Goal: Information Seeking & Learning: Learn about a topic

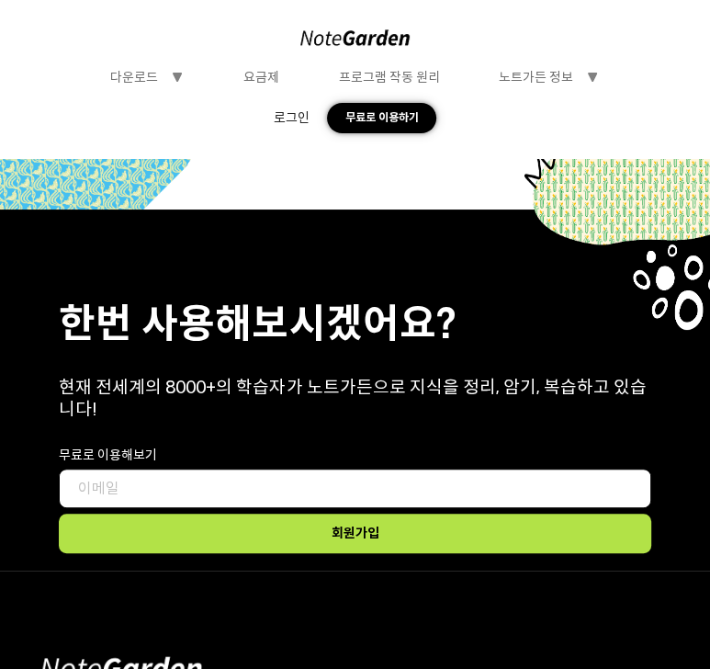
scroll to position [8290, 0]
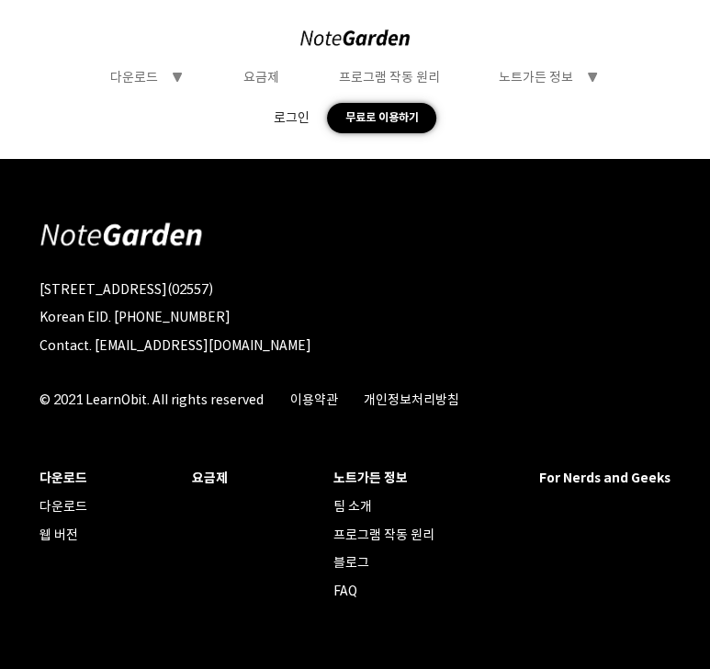
click at [259, 79] on div "요금제" at bounding box center [261, 77] width 36 height 17
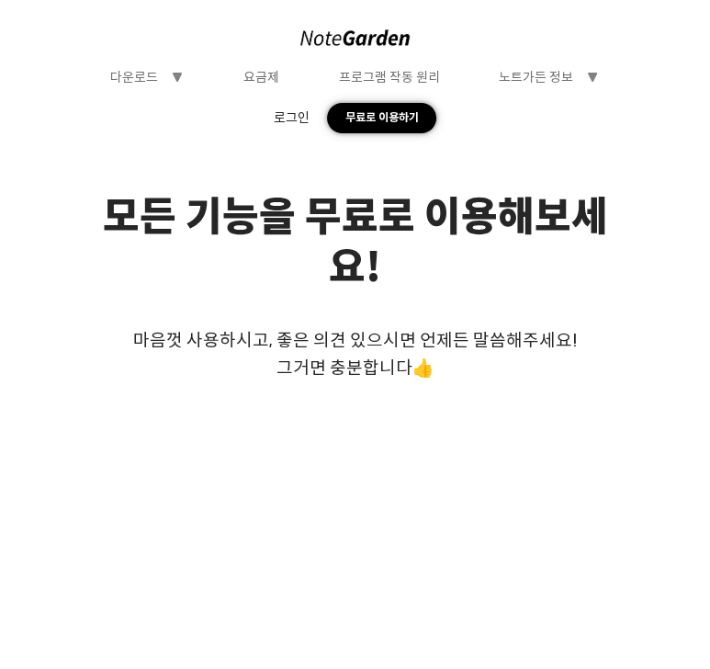
scroll to position [0, 0]
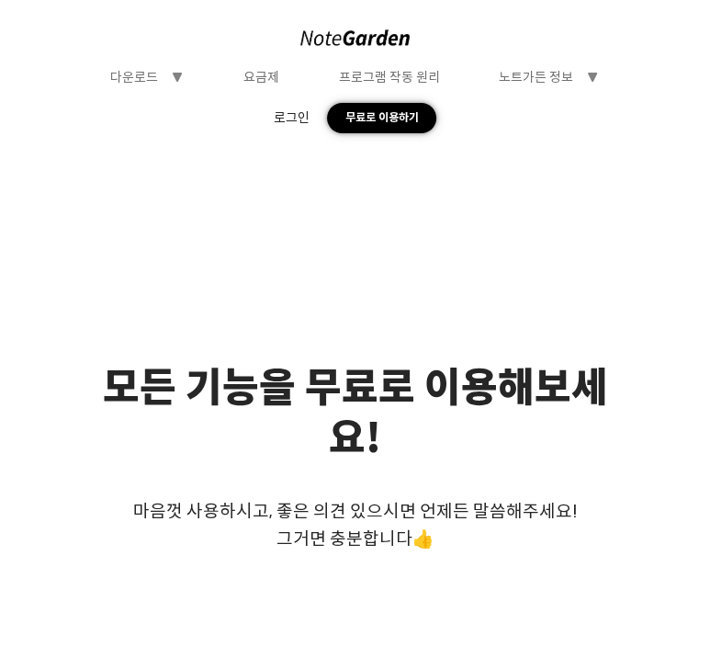
click at [407, 73] on div "프로그램 작동 원리" at bounding box center [389, 77] width 101 height 17
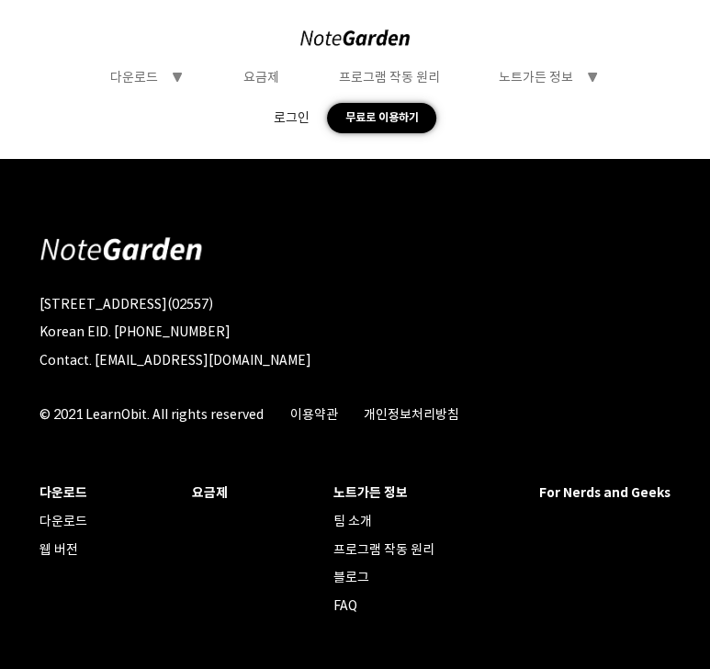
scroll to position [3200, 0]
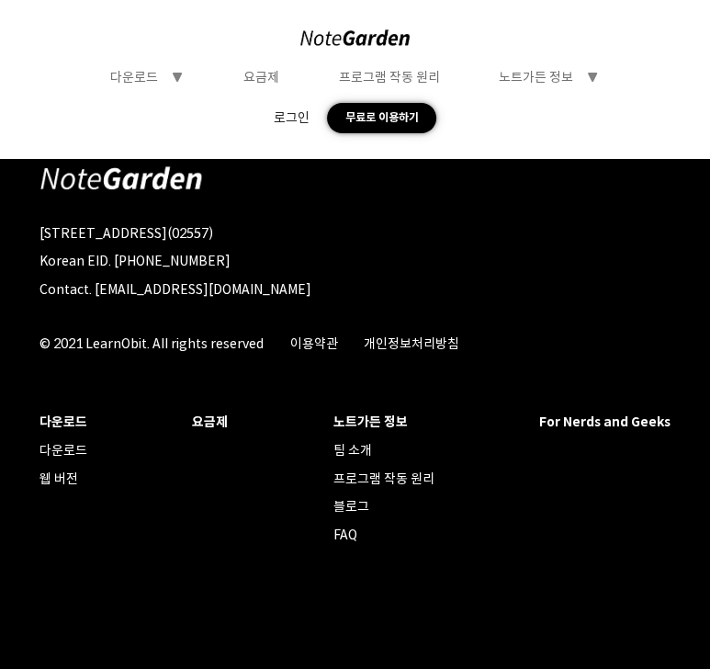
click at [355, 450] on div "팀 소개" at bounding box center [383, 450] width 101 height 17
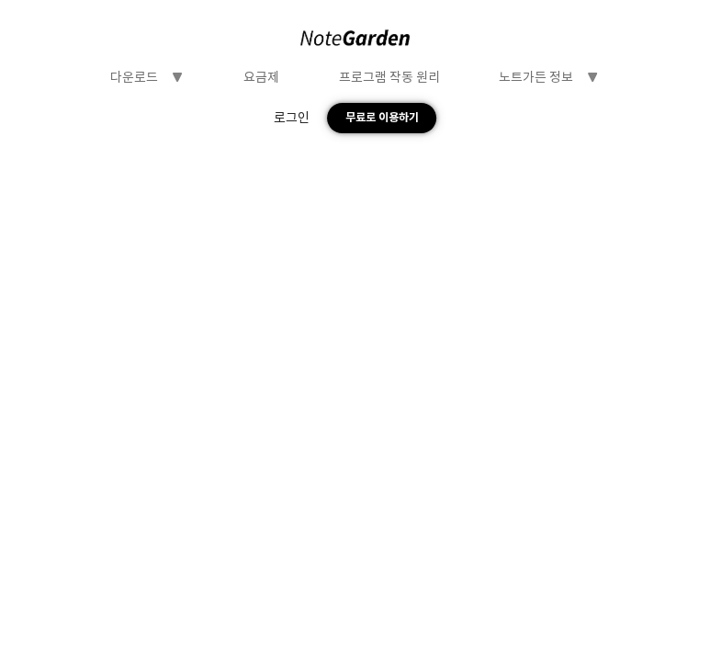
scroll to position [679, 0]
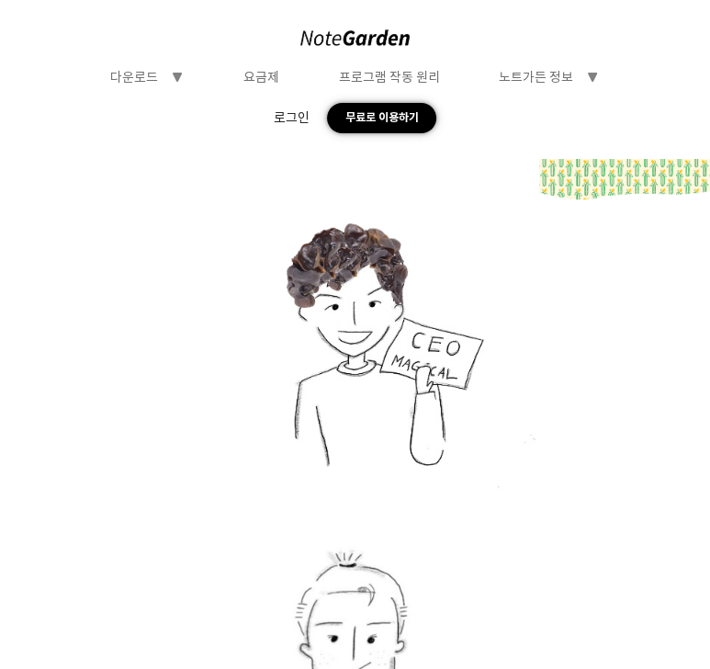
click at [141, 383] on div at bounding box center [356, 677] width 454 height 1045
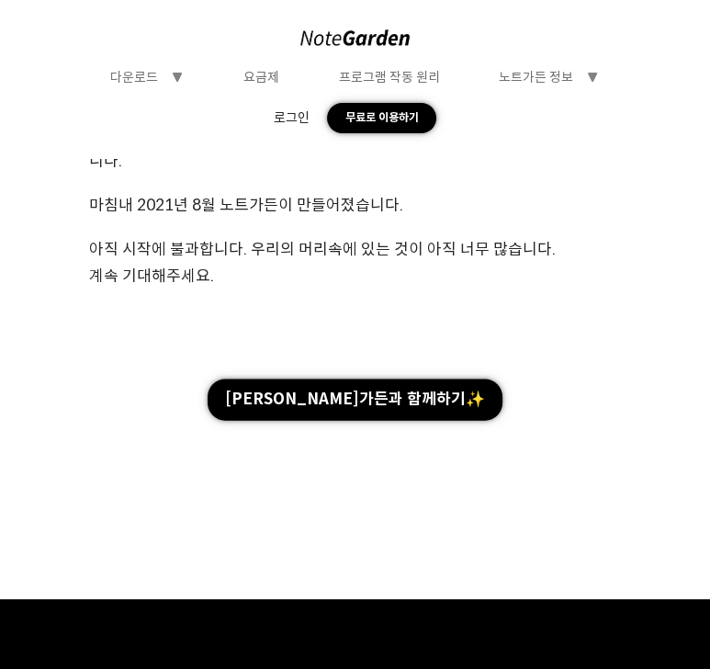
scroll to position [1940, 0]
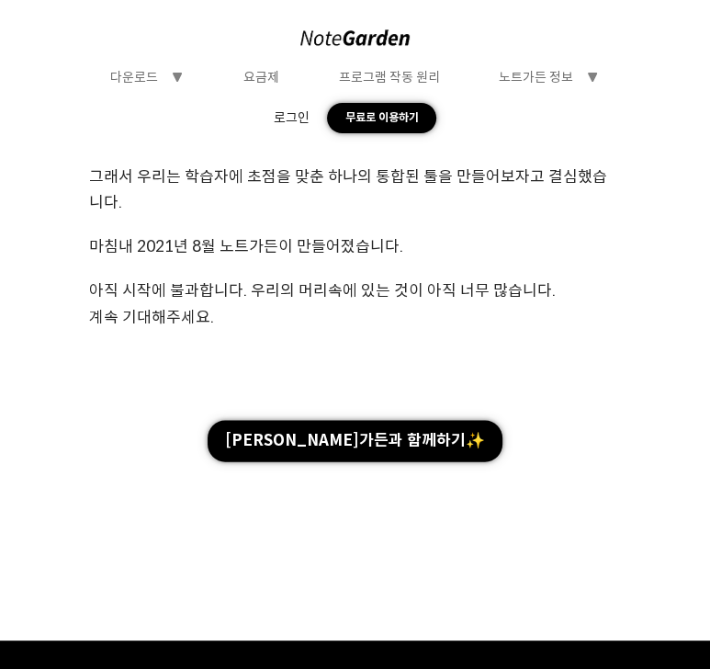
click at [557, 75] on div "노트가든 정보" at bounding box center [536, 77] width 74 height 17
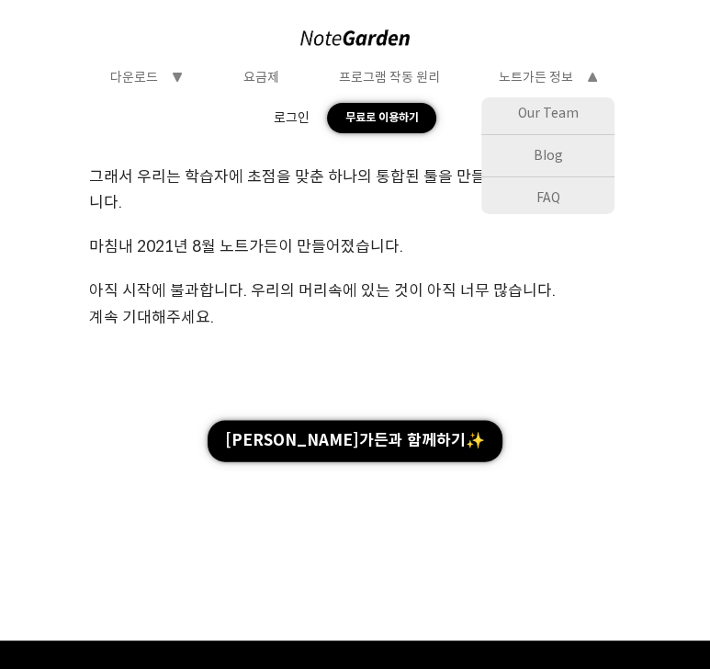
click at [552, 101] on div "Our Team" at bounding box center [547, 113] width 133 height 32
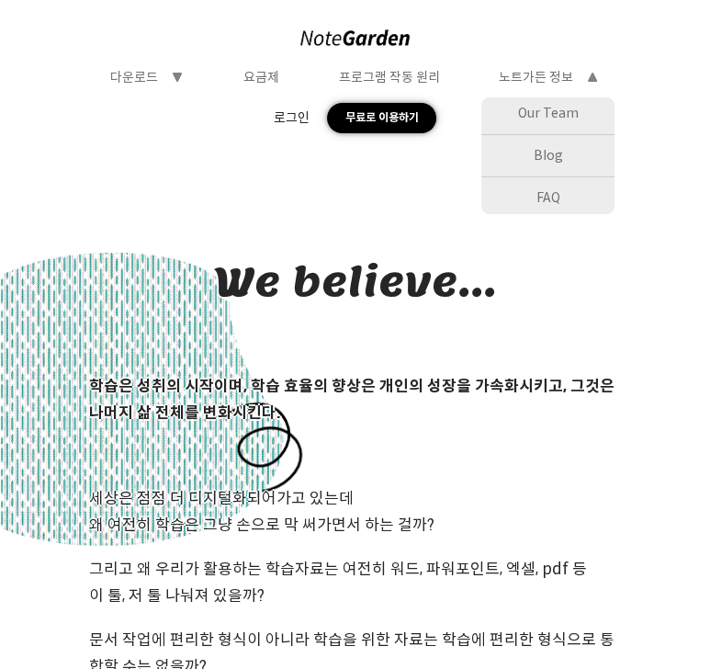
scroll to position [0, 0]
click at [553, 159] on div "Blog" at bounding box center [547, 156] width 133 height 32
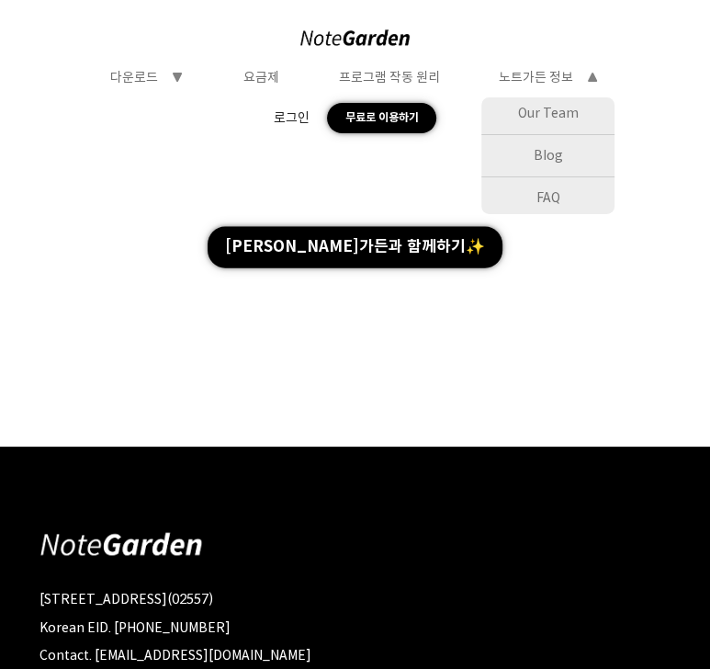
scroll to position [2520, 0]
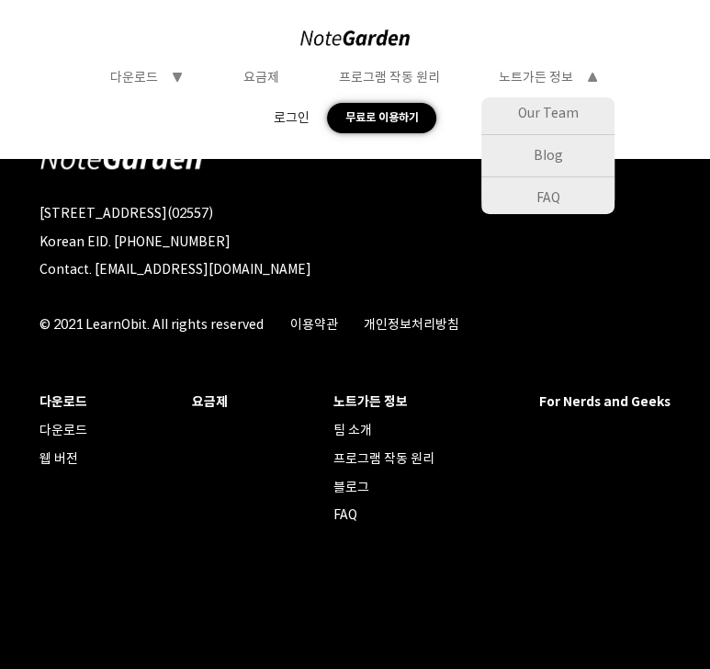
click at [358, 465] on div "프로그램 작동 원리" at bounding box center [383, 458] width 101 height 17
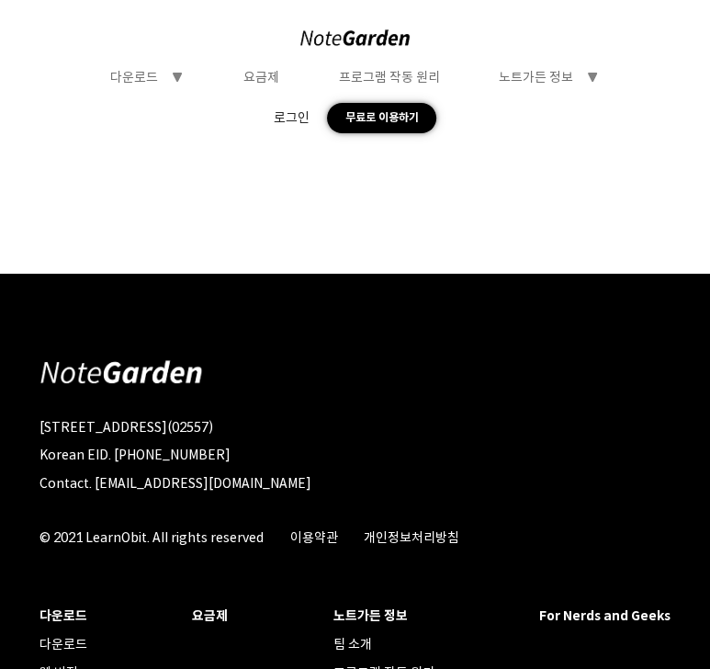
scroll to position [3219, 0]
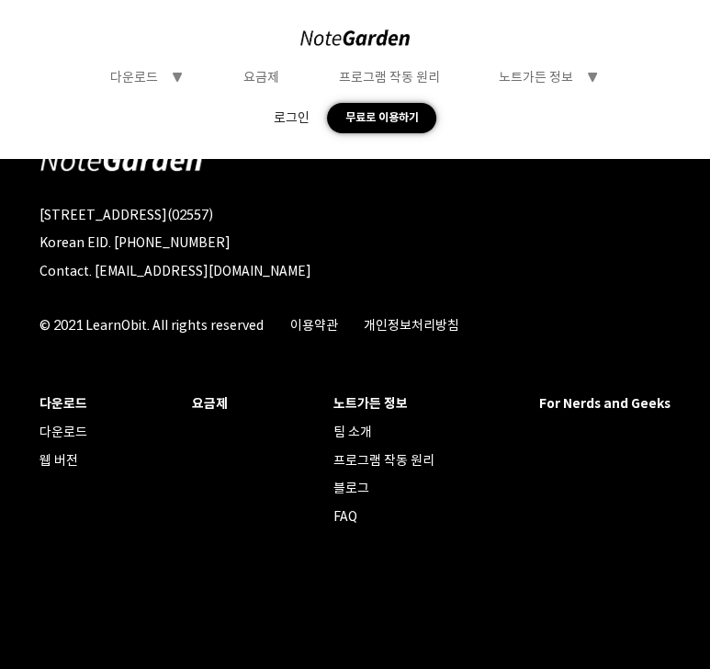
click at [341, 513] on div "FAQ" at bounding box center [383, 516] width 101 height 17
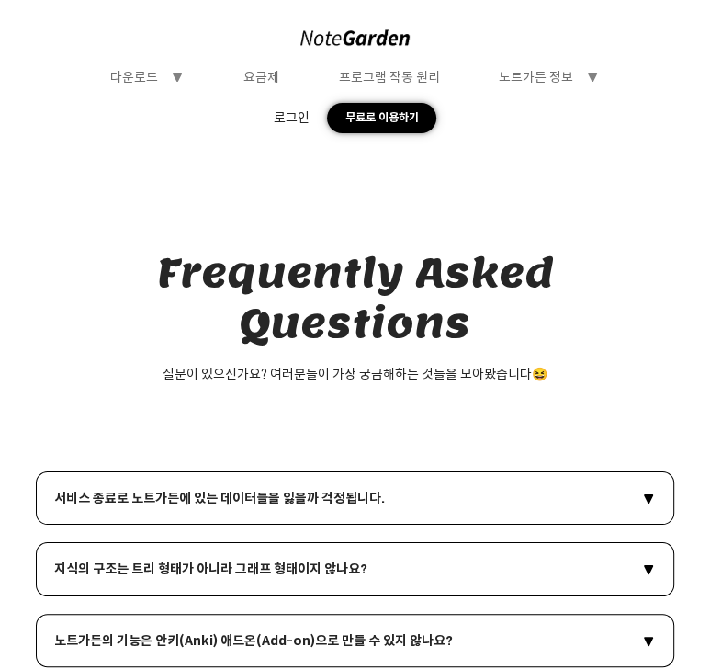
scroll to position [0, 0]
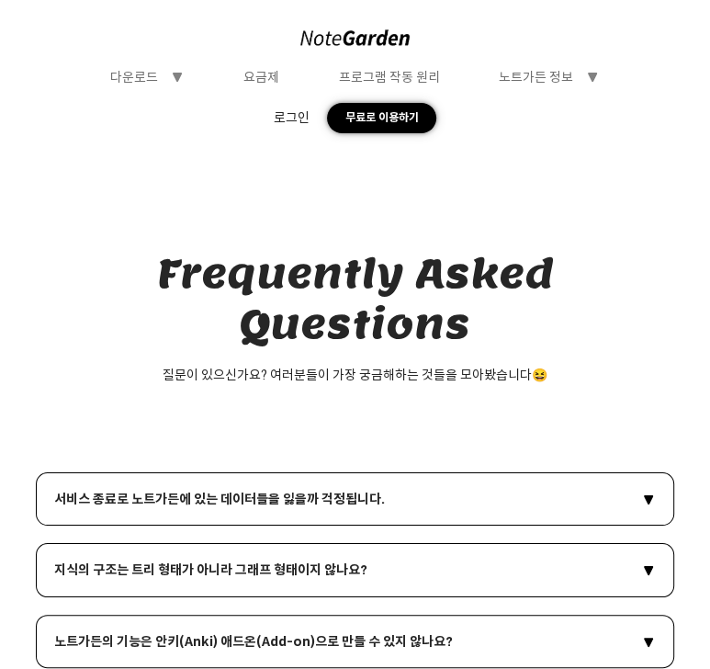
click at [350, 491] on div "서비스 종료로 노트가든에 있는 데이터들을 잃을까 걱정됩니다." at bounding box center [219, 499] width 331 height 17
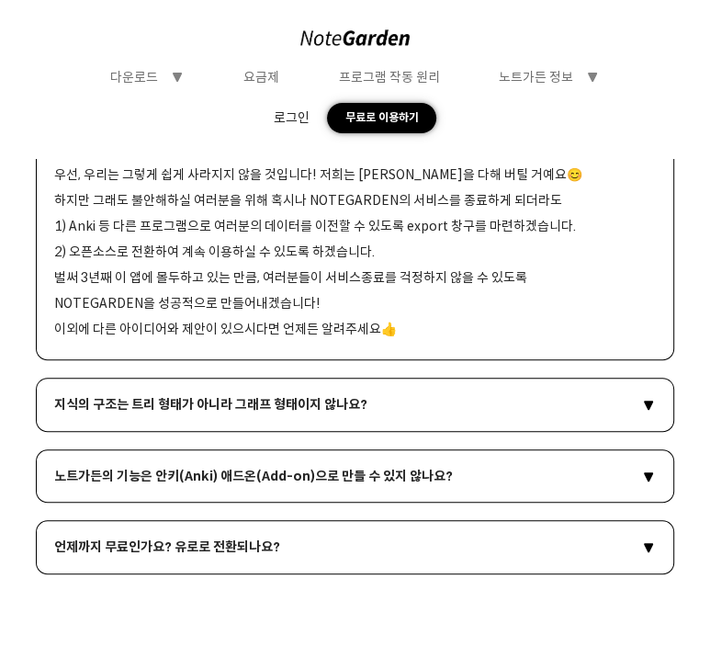
scroll to position [485, 0]
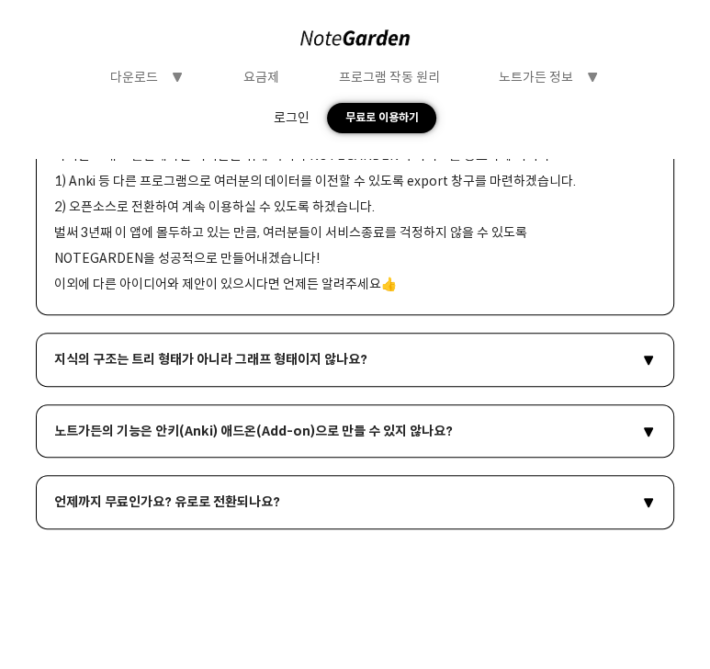
click at [344, 351] on div "지식의 구조는 트리 형태가 아니라 그래프 형태이지 않나요? symbol-triangle-down" at bounding box center [355, 359] width 639 height 53
click at [344, 354] on div "지식의 구조는 트리 형태가 아니라 그래프 형태이지 않나요?" at bounding box center [210, 359] width 313 height 17
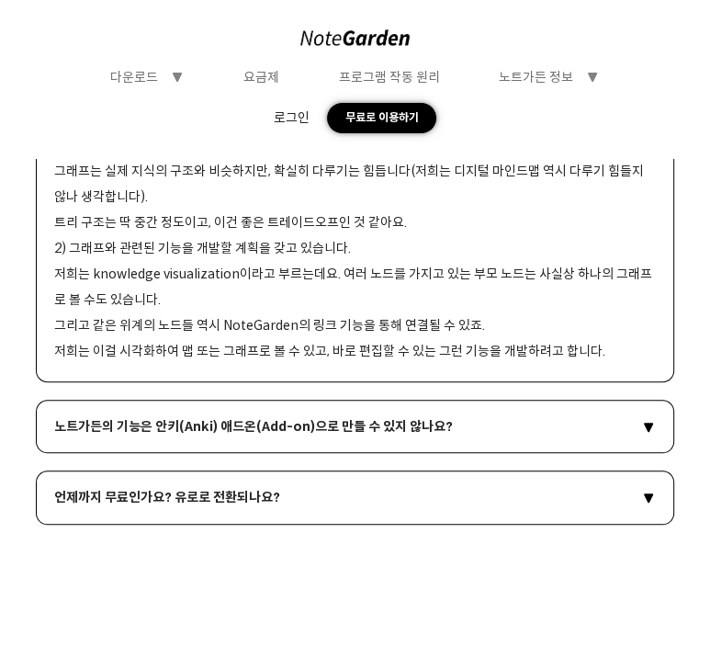
scroll to position [873, 0]
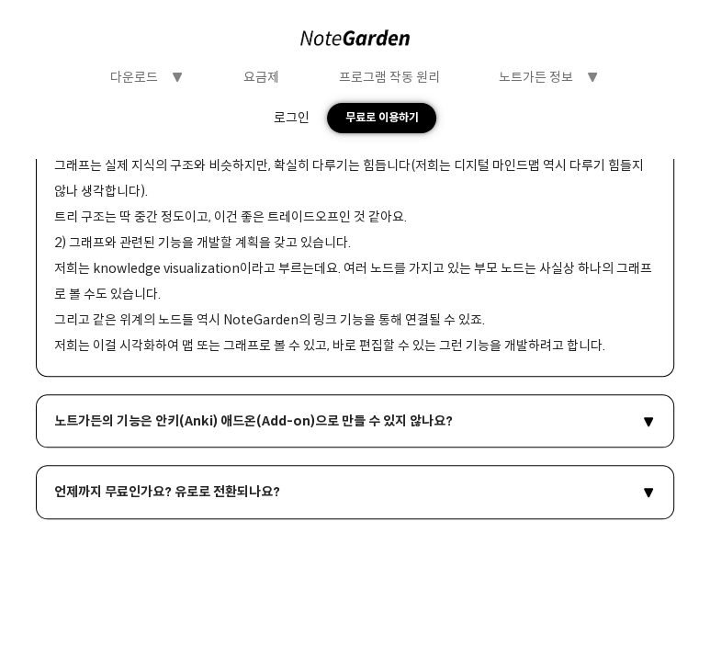
click at [354, 417] on div "노트가든의 기능은 안키(Anki) 애드온(Add-on)으로 만들 수 있지 않나요?" at bounding box center [253, 420] width 399 height 17
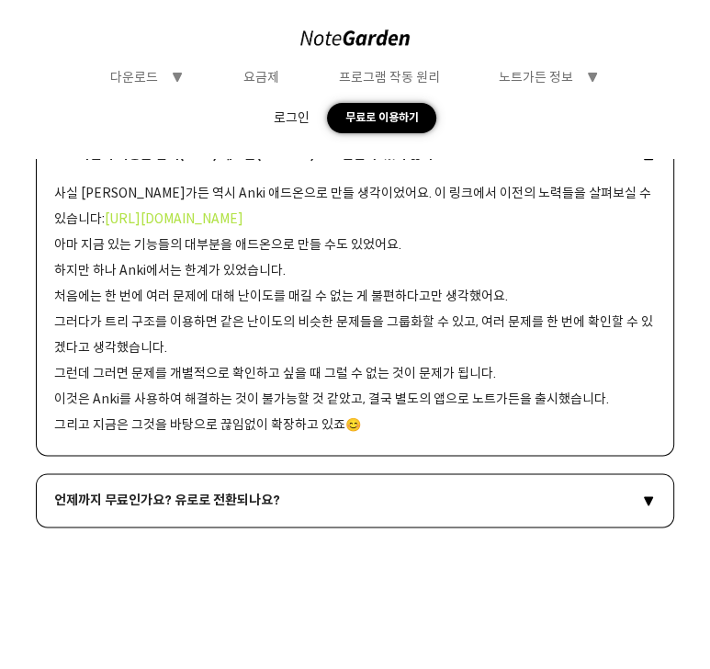
scroll to position [1164, 0]
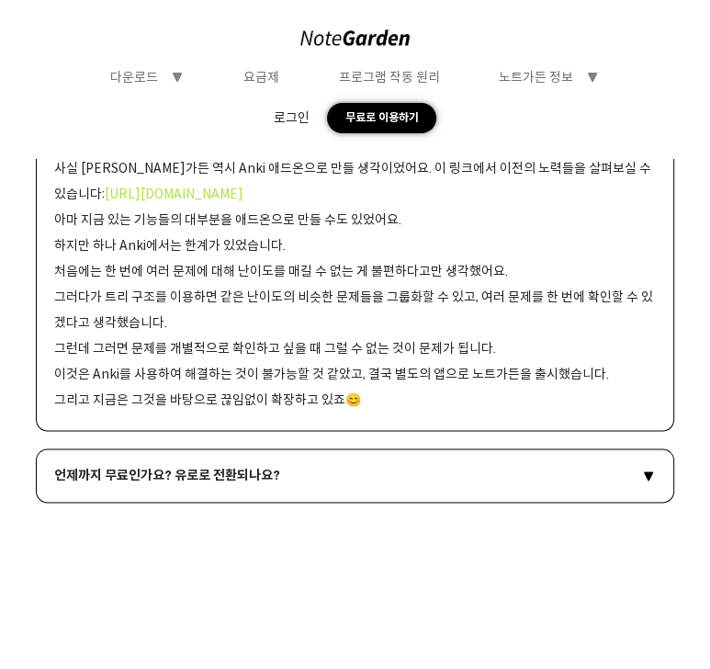
click at [290, 475] on div "언제까지 무료인가요? 유로로 전환되나요? symbol-triangle-down" at bounding box center [355, 475] width 603 height 17
